Goal: Find specific page/section: Find specific page/section

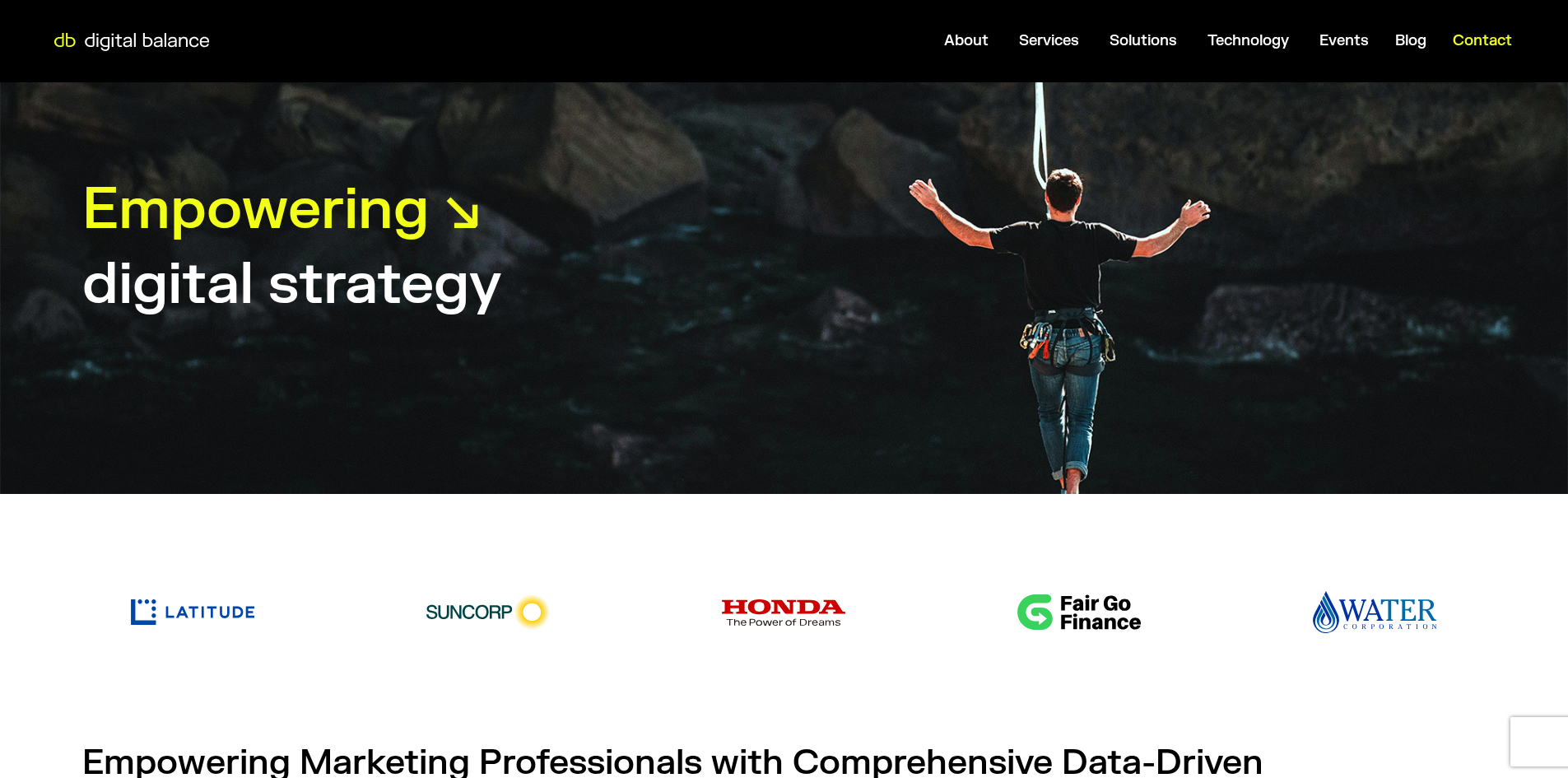
click at [1472, 37] on span "Contact" at bounding box center [1482, 41] width 59 height 19
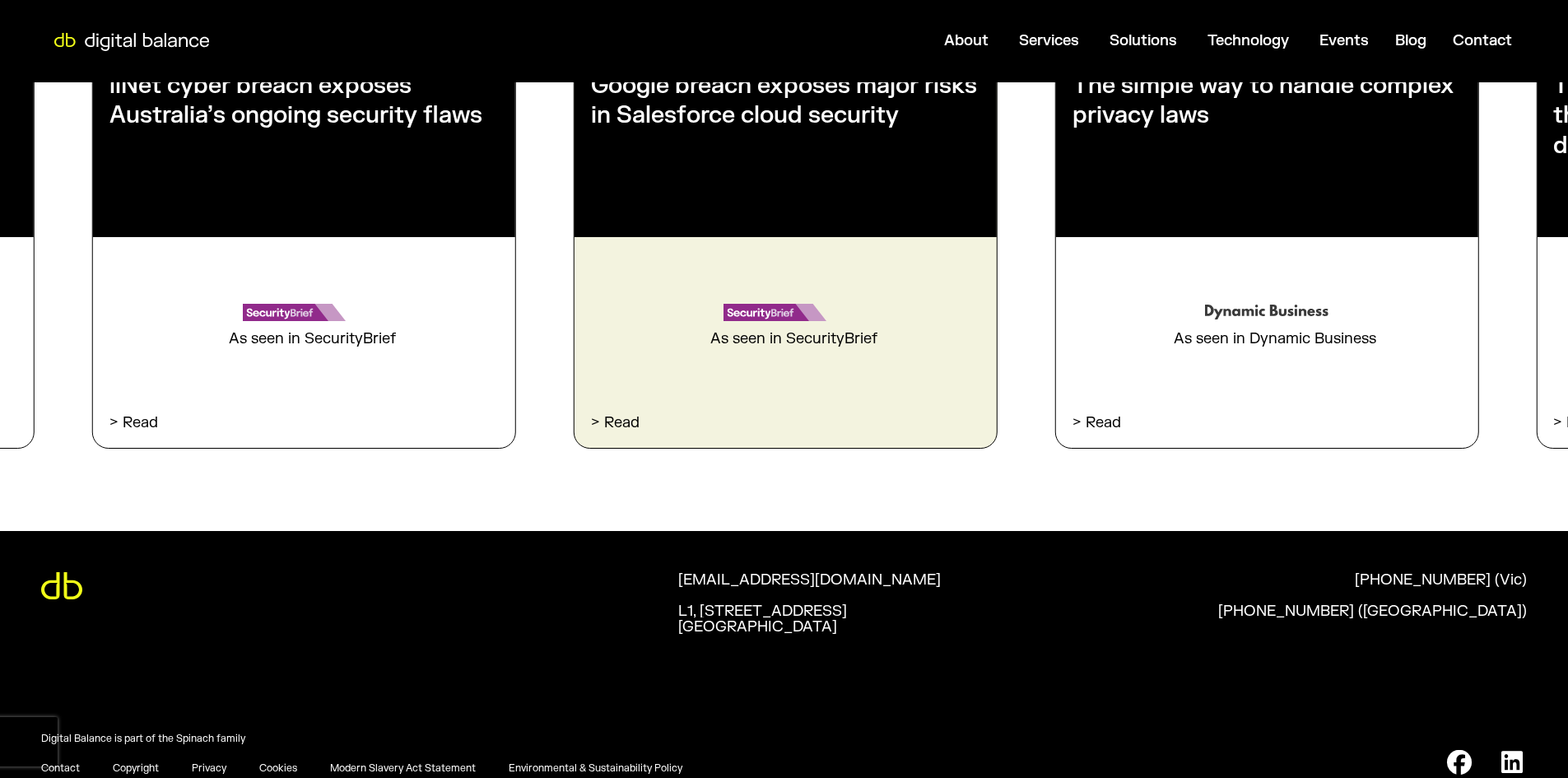
scroll to position [2643, 0]
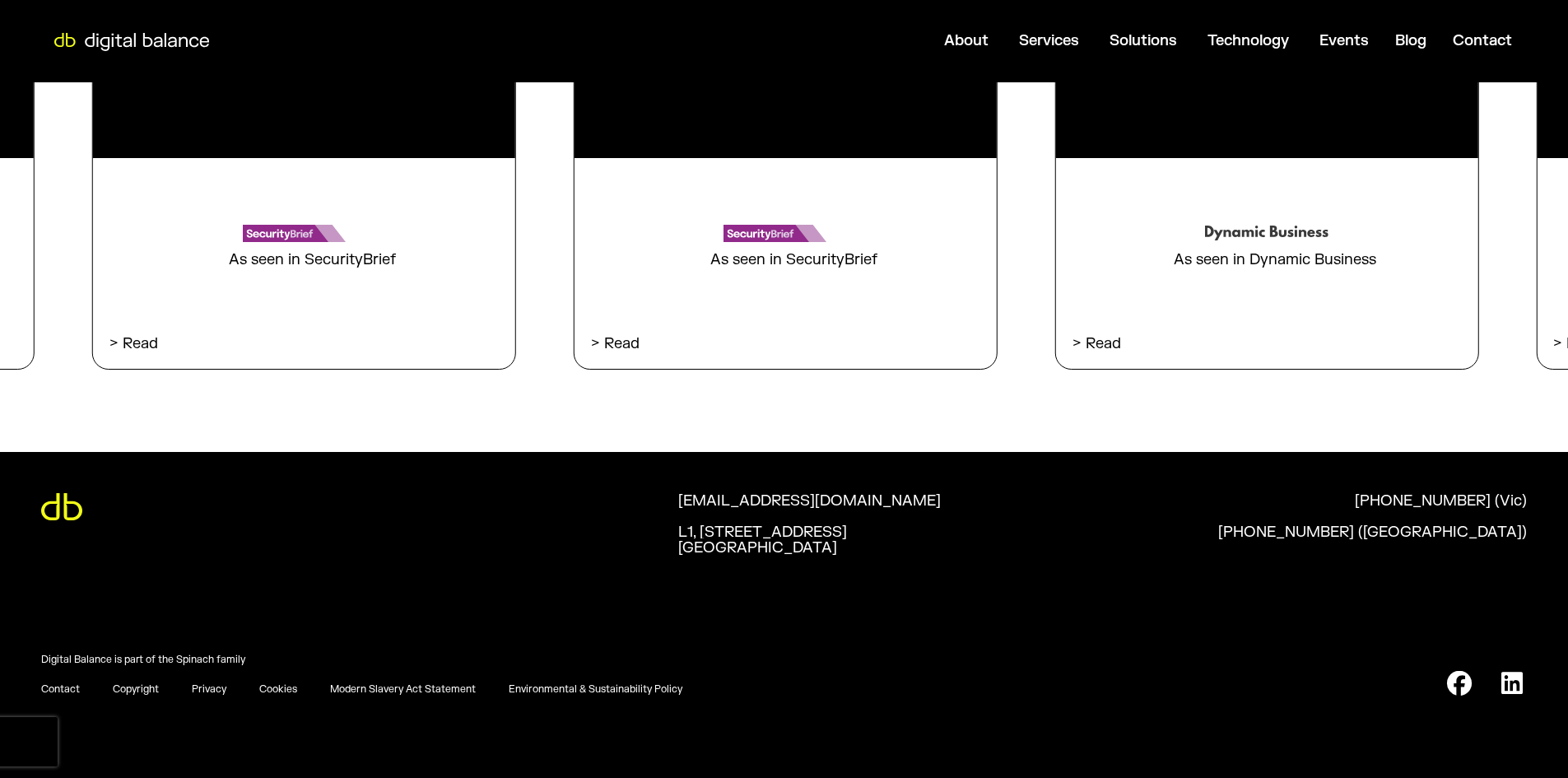
click at [76, 689] on link "Contact" at bounding box center [61, 690] width 39 height 14
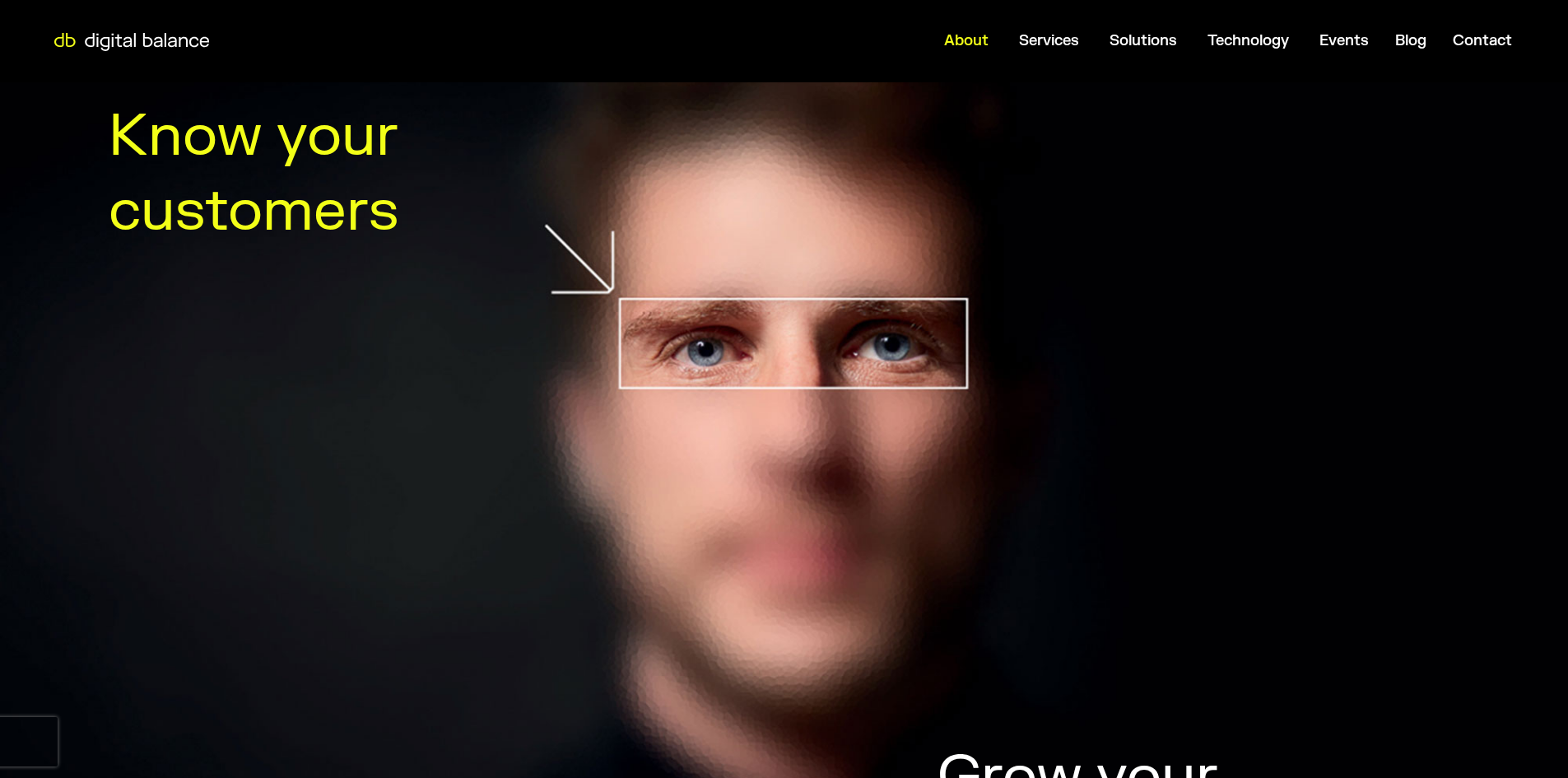
click at [966, 37] on span "About" at bounding box center [966, 41] width 44 height 19
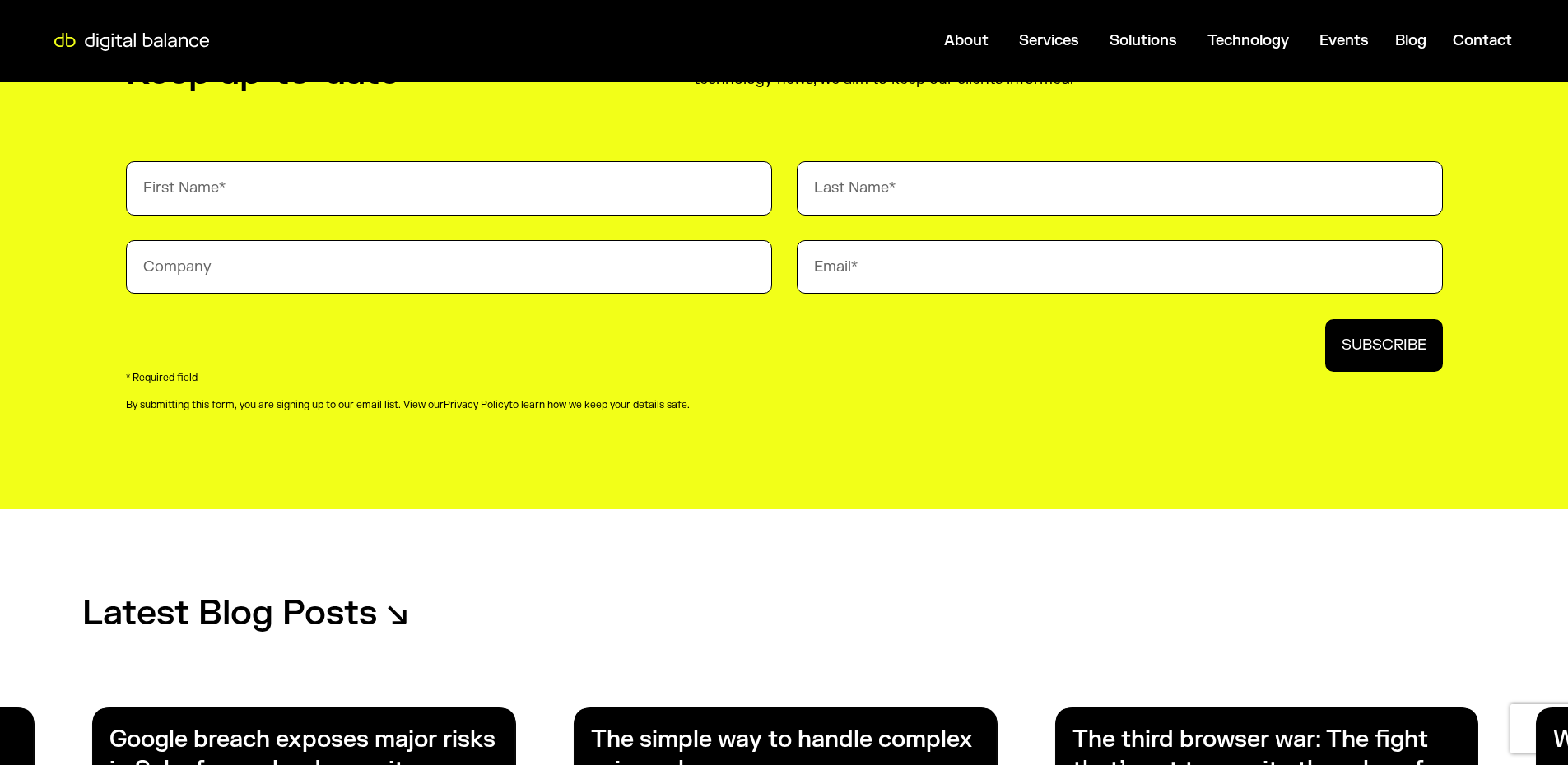
scroll to position [3702, 0]
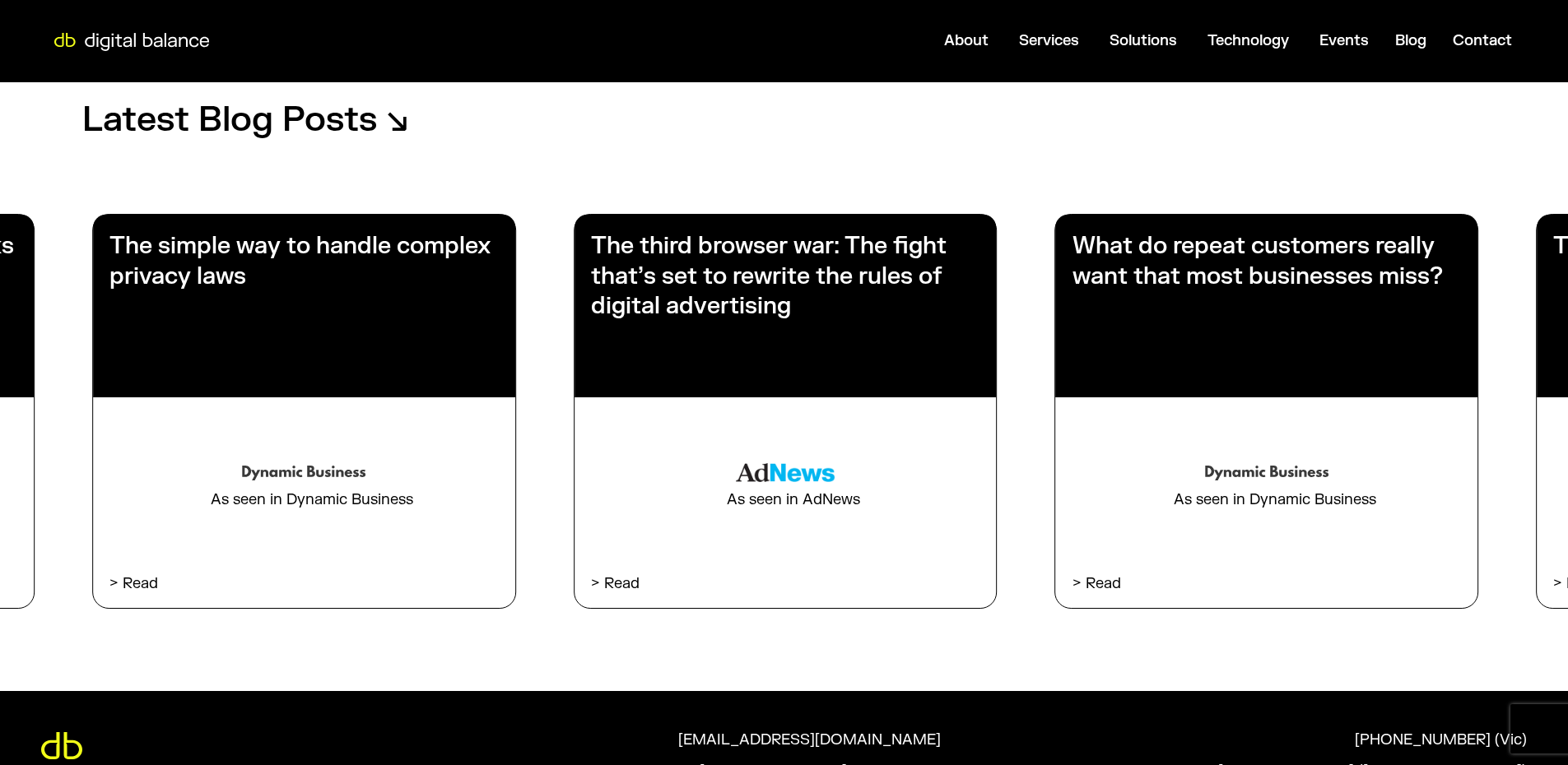
click at [1097, 672] on footer "Keep up-to-date Our team are industry-recognised thought leaders. From technica…" at bounding box center [784, 246] width 1568 height 1543
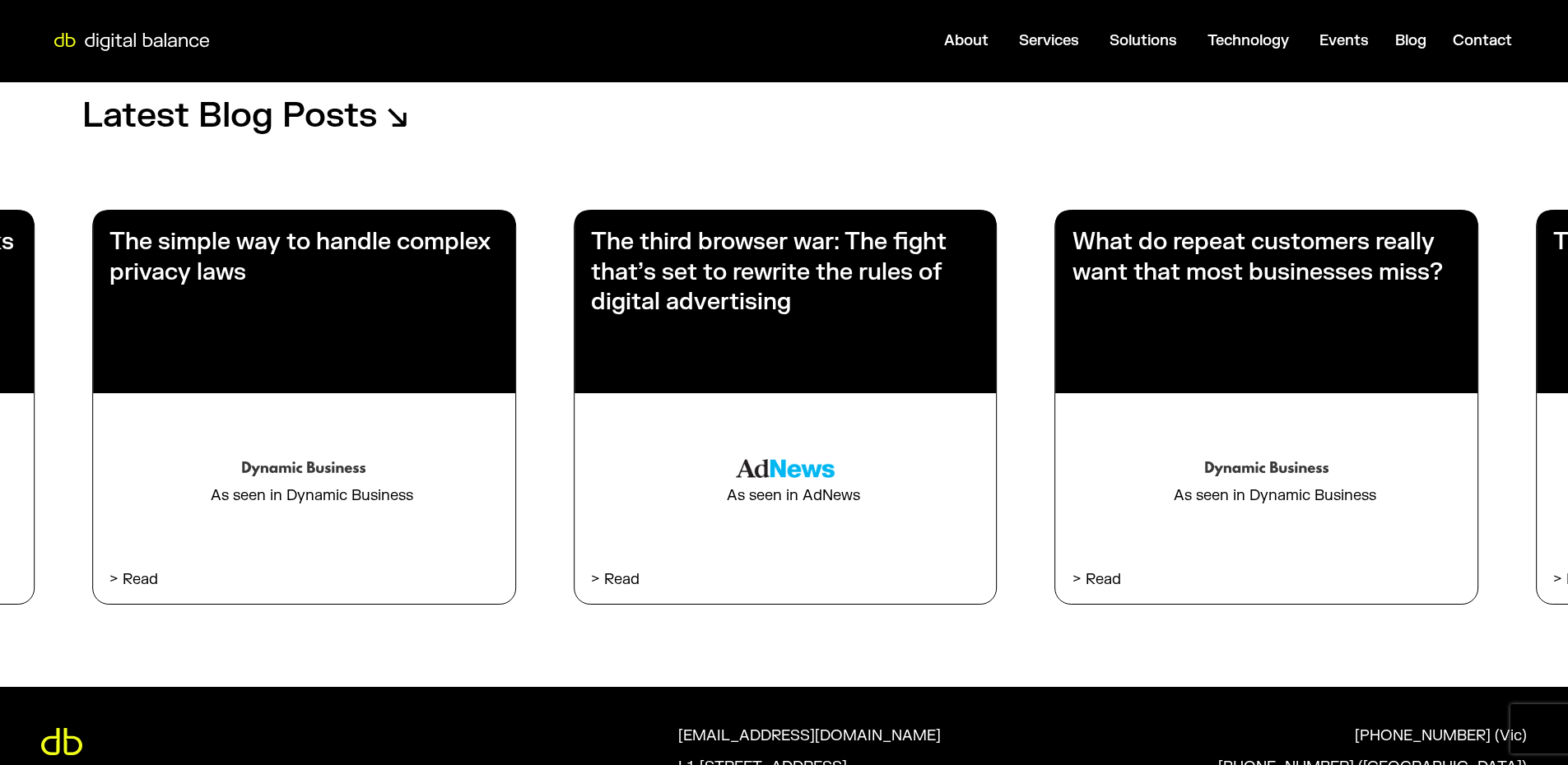
scroll to position [3544, 0]
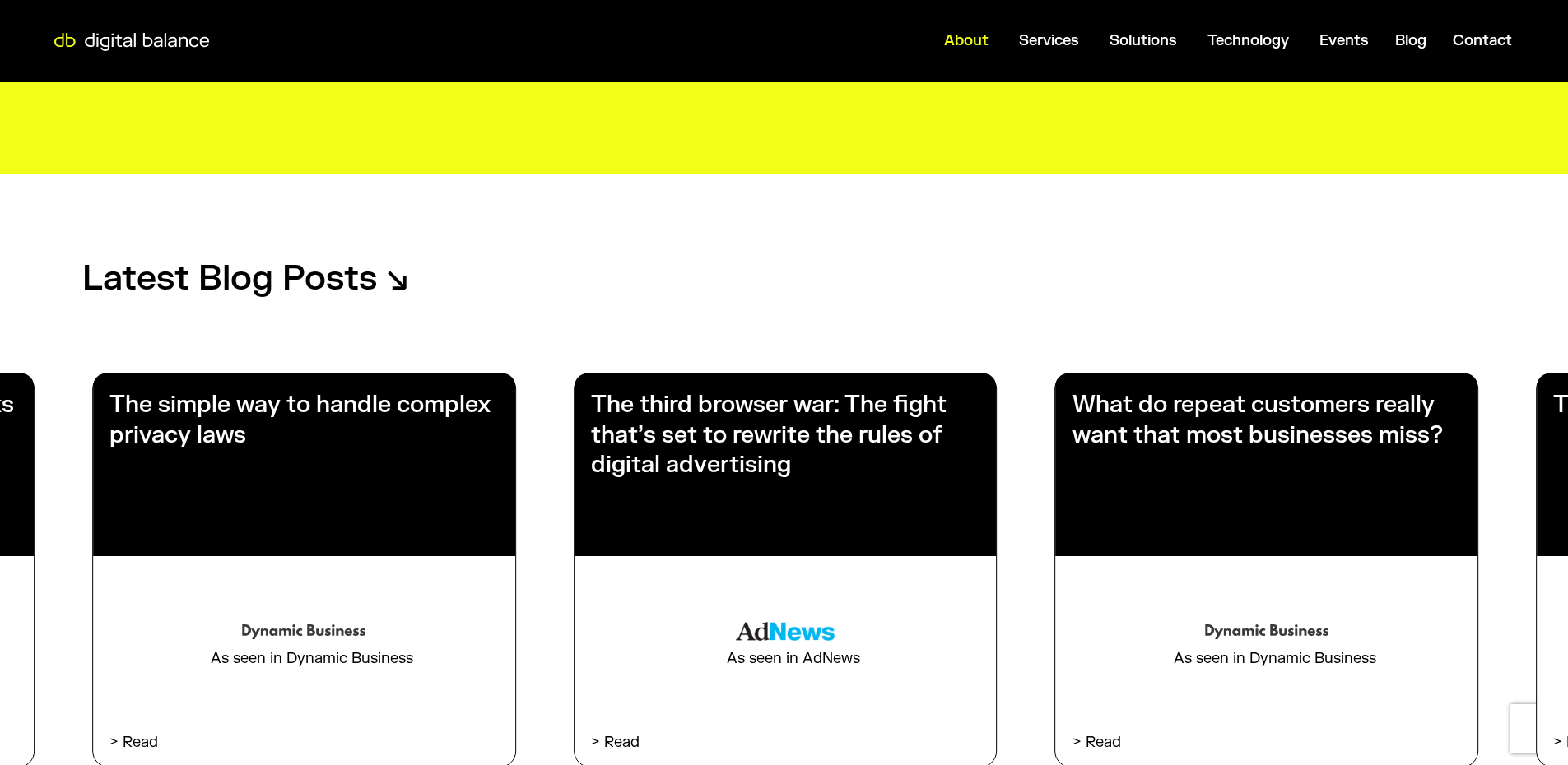
click at [980, 38] on span "About" at bounding box center [966, 41] width 44 height 19
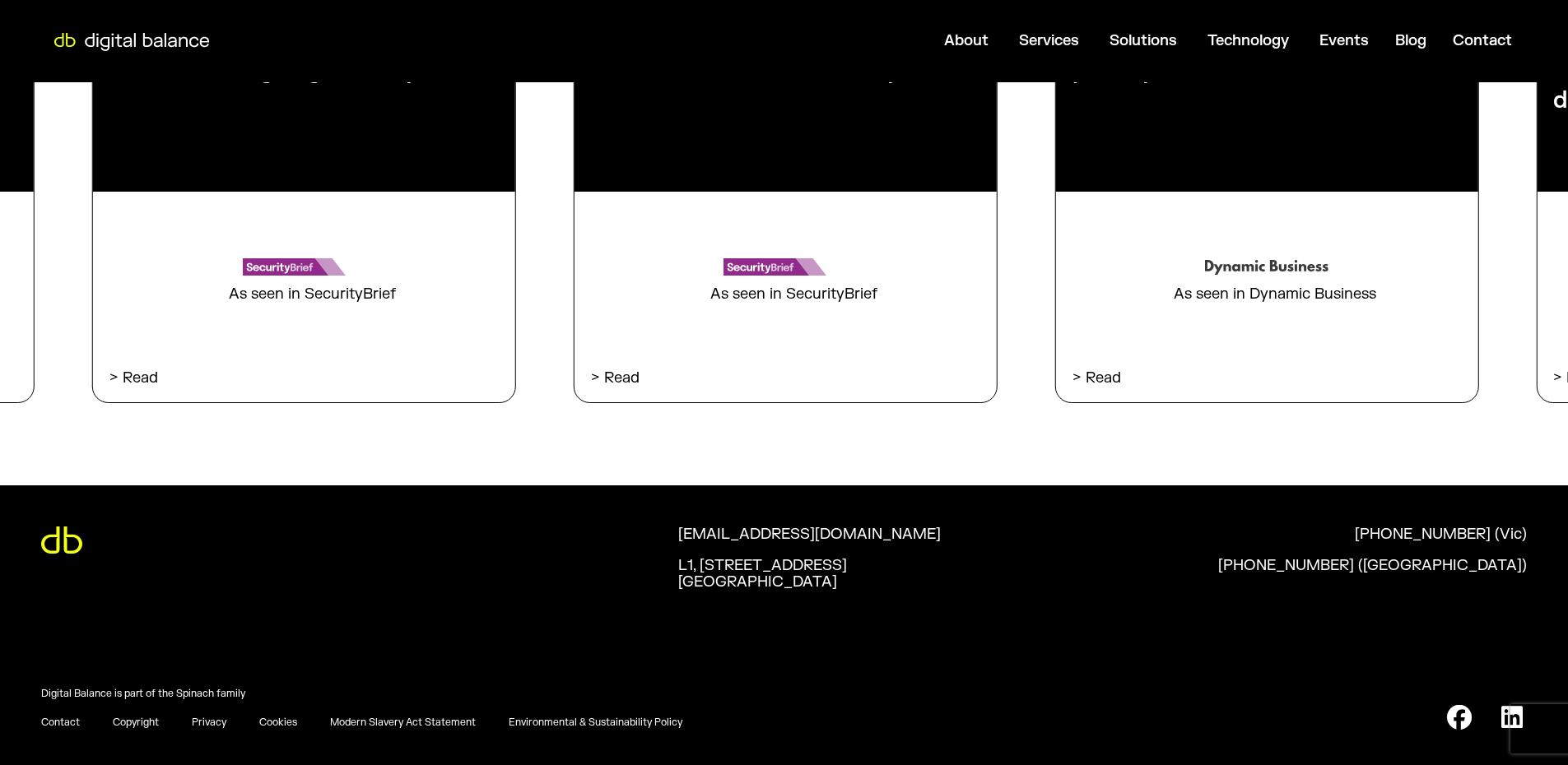
scroll to position [3955, 0]
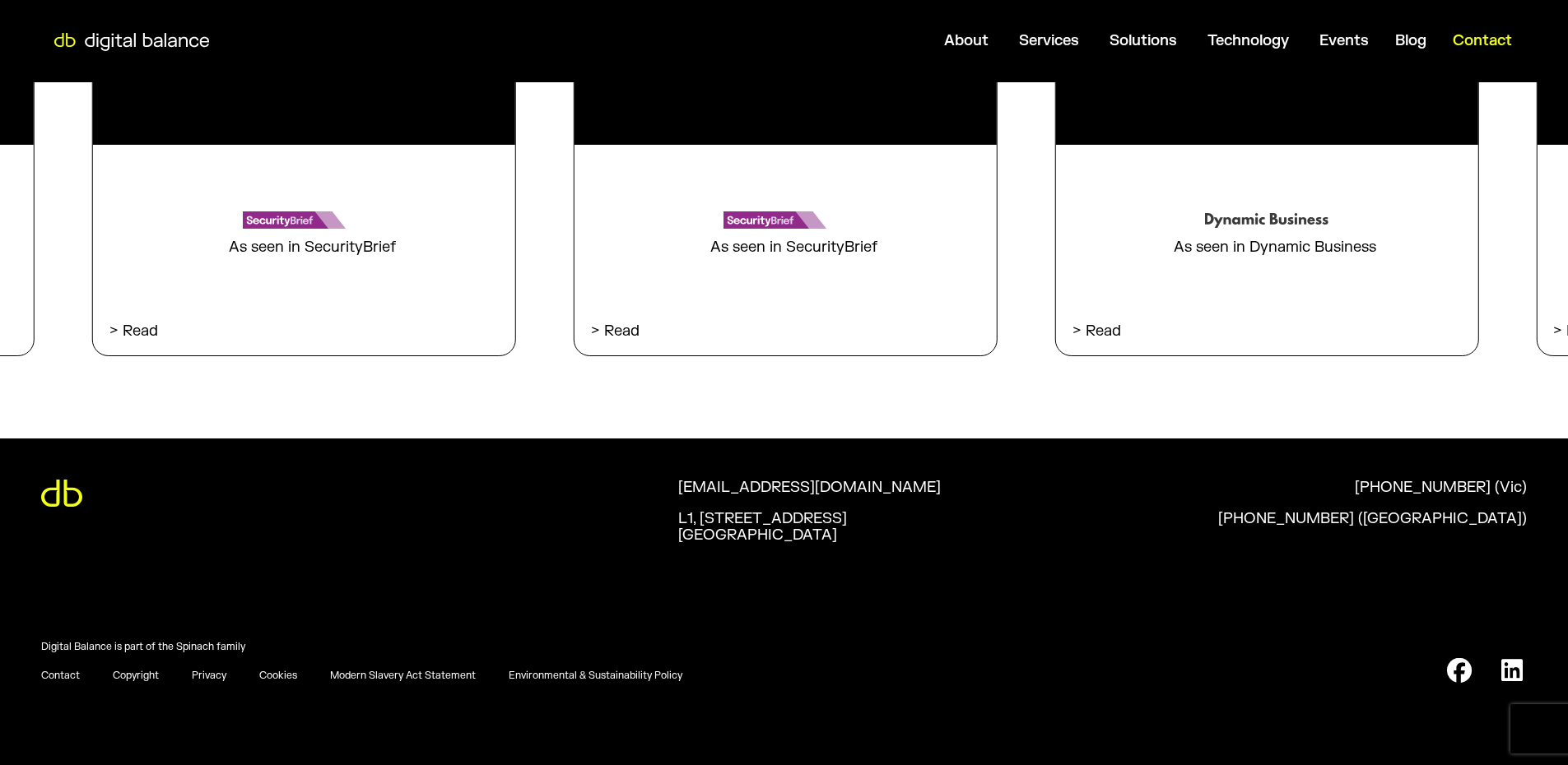
click at [1482, 39] on span "Contact" at bounding box center [1482, 41] width 59 height 19
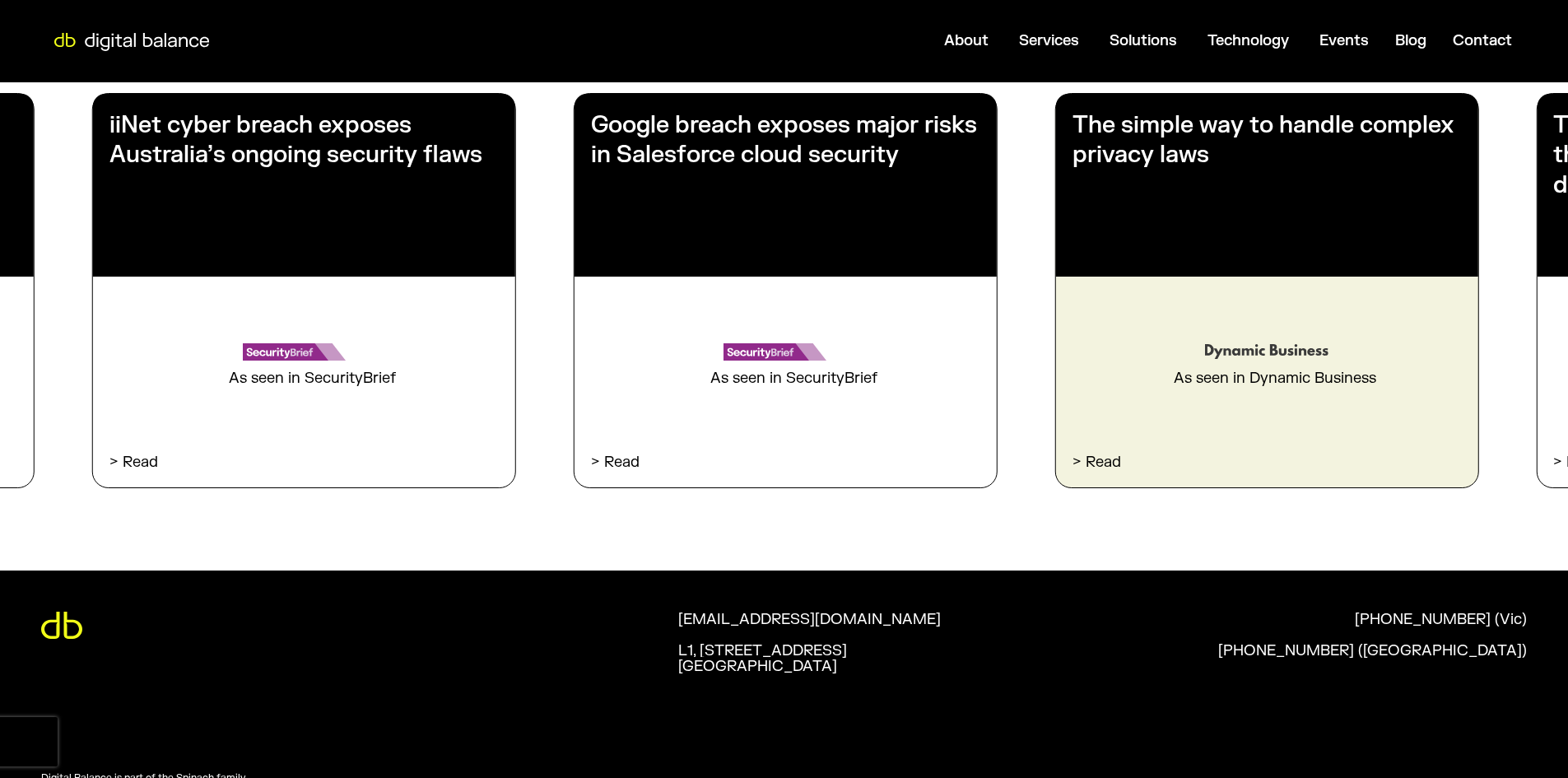
scroll to position [2643, 0]
